Goal: Task Accomplishment & Management: Manage account settings

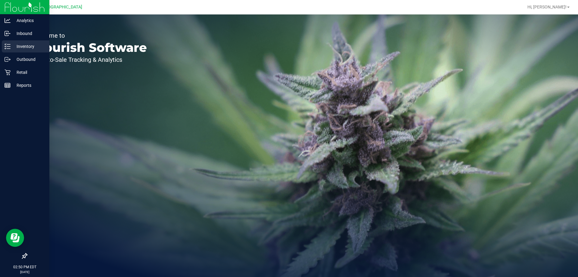
click at [20, 50] on div "Inventory" at bounding box center [26, 46] width 48 height 12
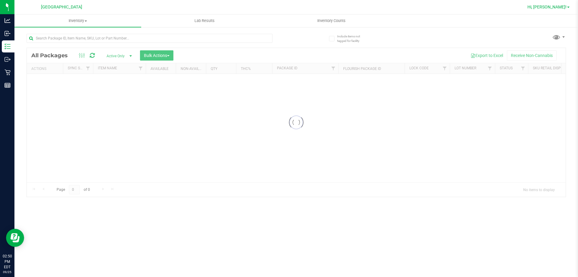
click at [563, 8] on span "Hi, [PERSON_NAME]!" at bounding box center [547, 7] width 39 height 5
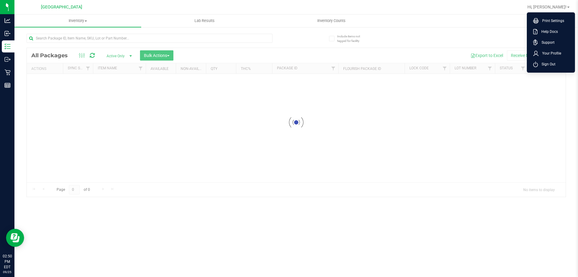
click at [554, 60] on li "Sign Out" at bounding box center [551, 64] width 45 height 11
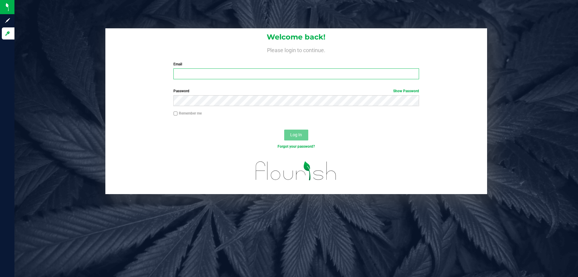
click at [373, 72] on input "Email" at bounding box center [297, 73] width 246 height 11
type input "[PERSON_NAME][EMAIL_ADDRESS][DOMAIN_NAME]"
click at [284, 130] on button "Log In" at bounding box center [296, 135] width 24 height 11
